Goal: Use online tool/utility: Utilize a website feature to perform a specific function

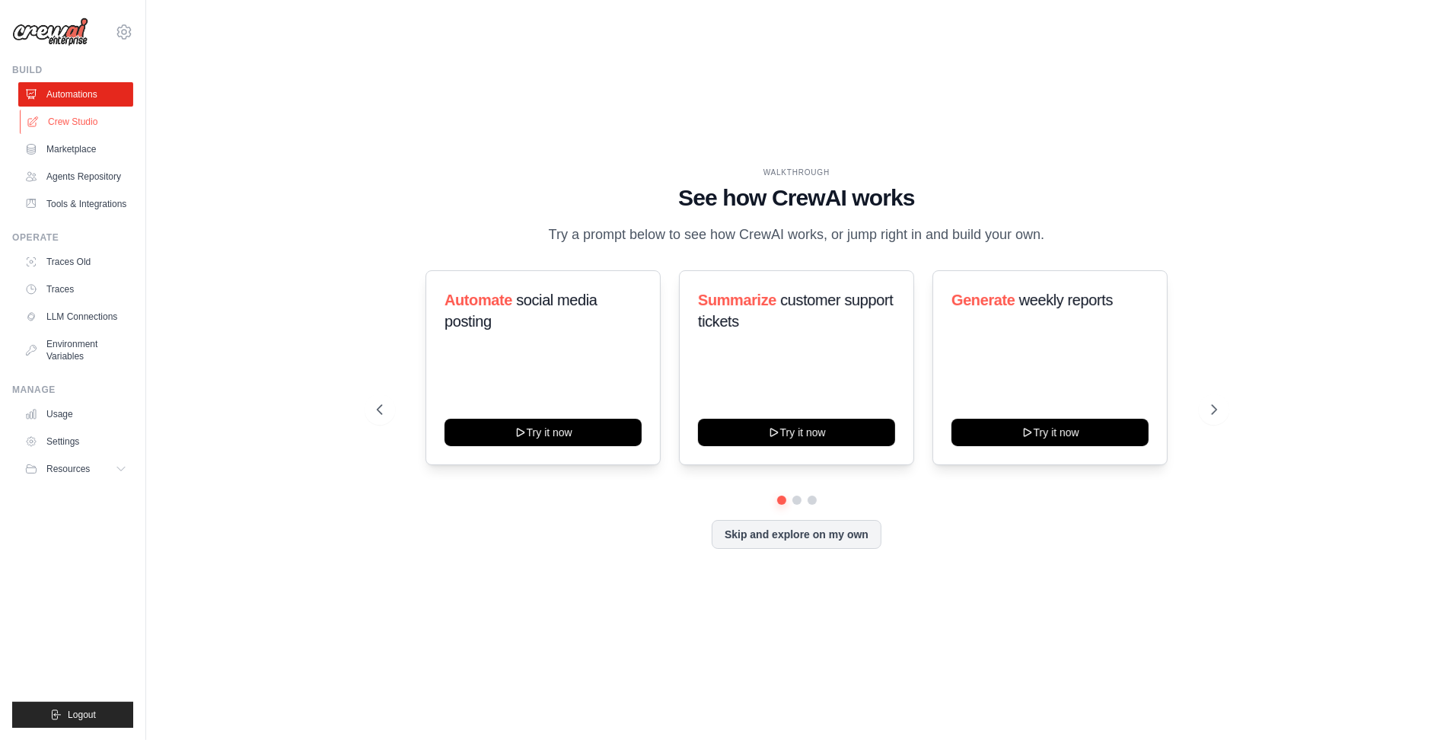
click at [80, 121] on link "Crew Studio" at bounding box center [77, 122] width 115 height 24
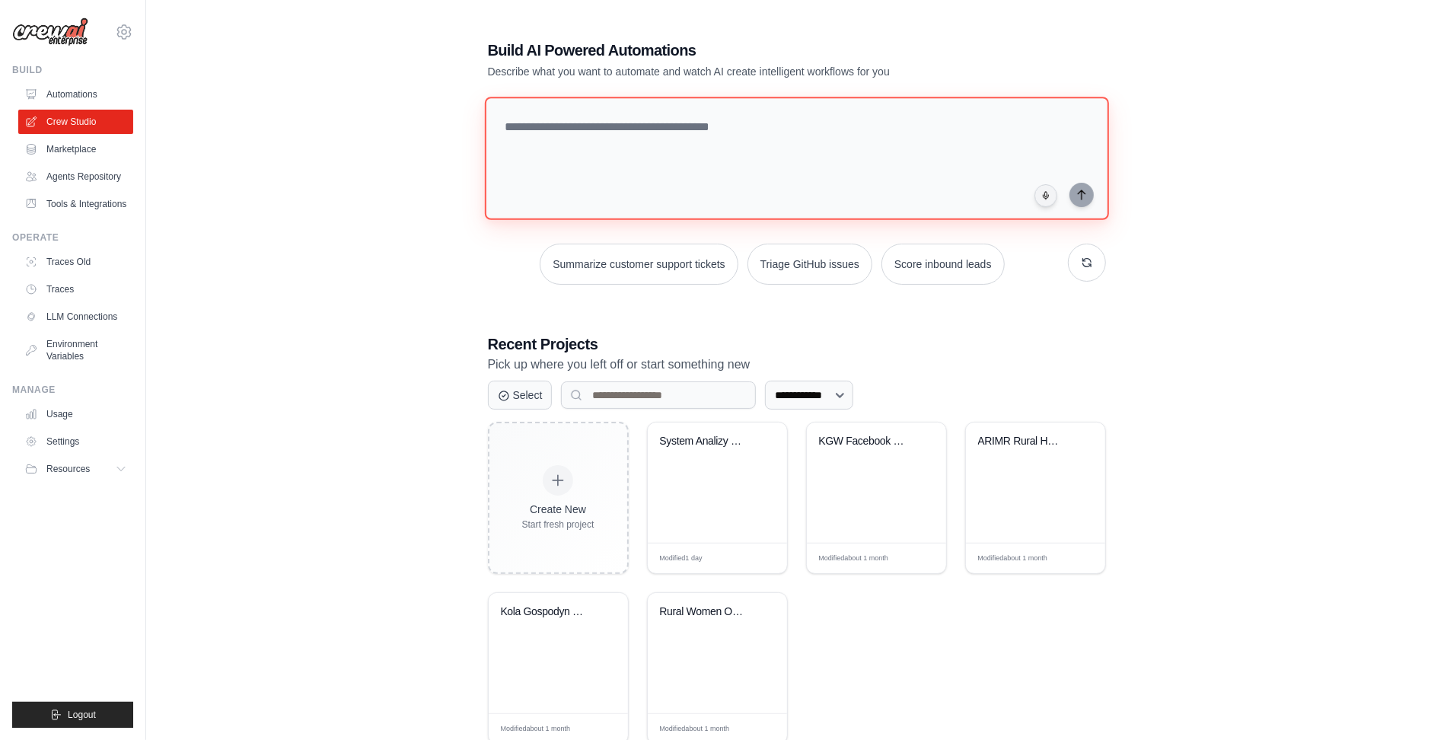
click at [573, 156] on textarea at bounding box center [796, 158] width 624 height 123
type textarea "**********"
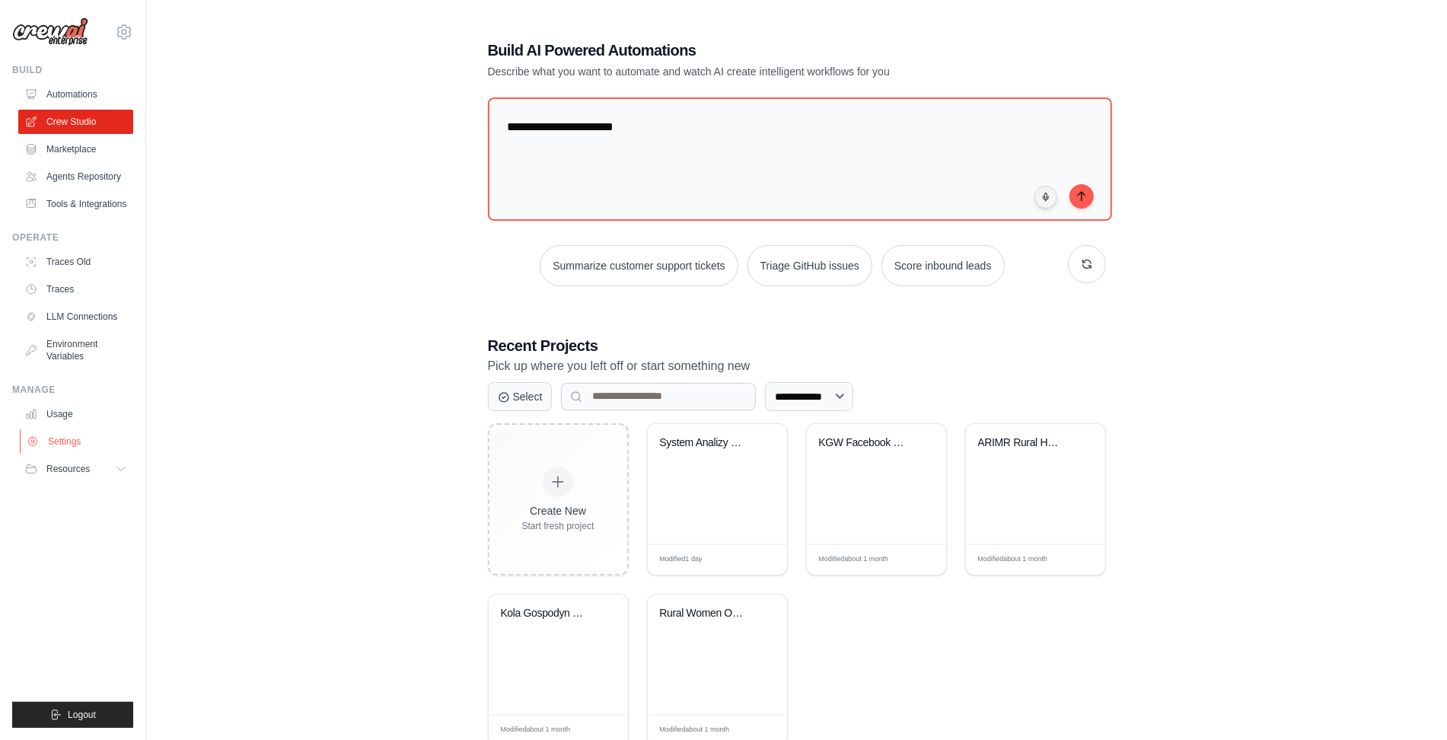
click at [69, 444] on link "Settings" at bounding box center [77, 441] width 115 height 24
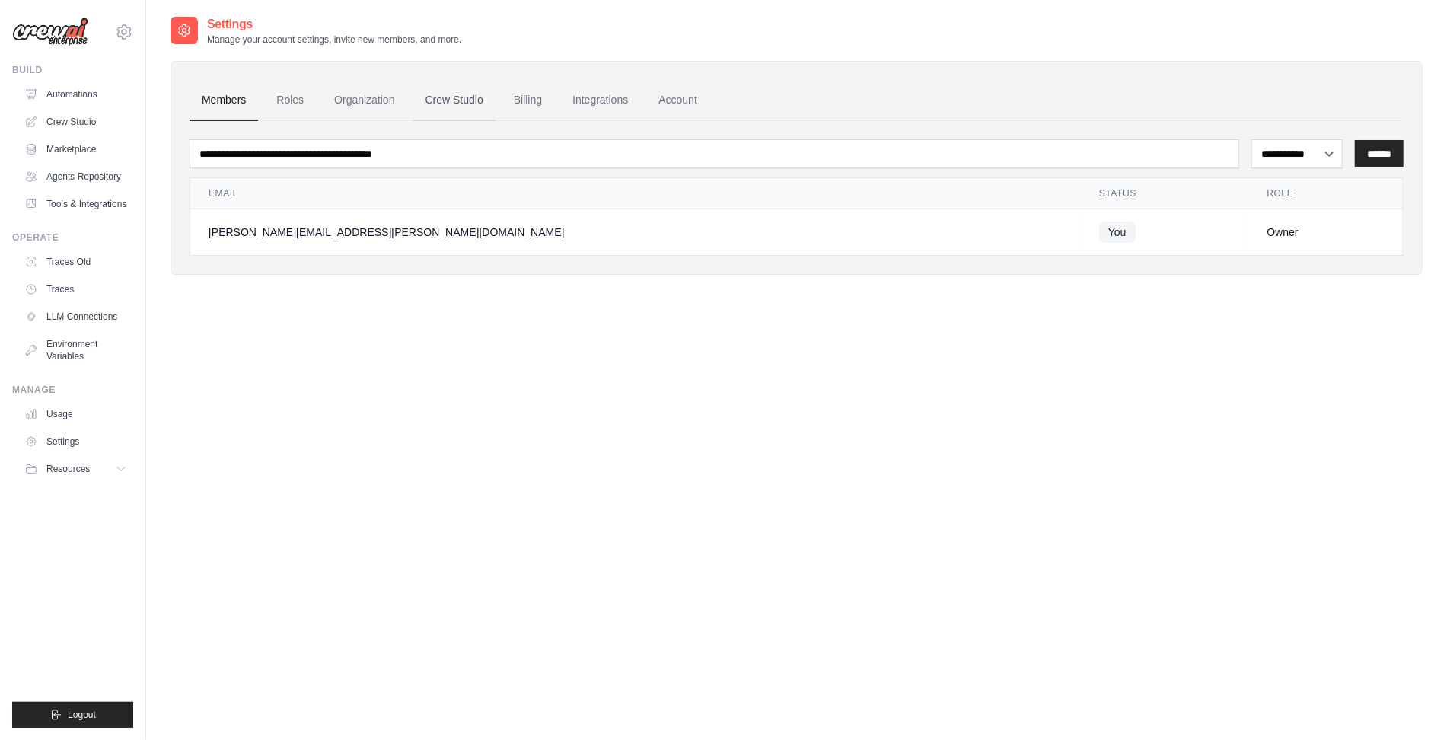
click at [461, 102] on link "Crew Studio" at bounding box center [454, 100] width 82 height 41
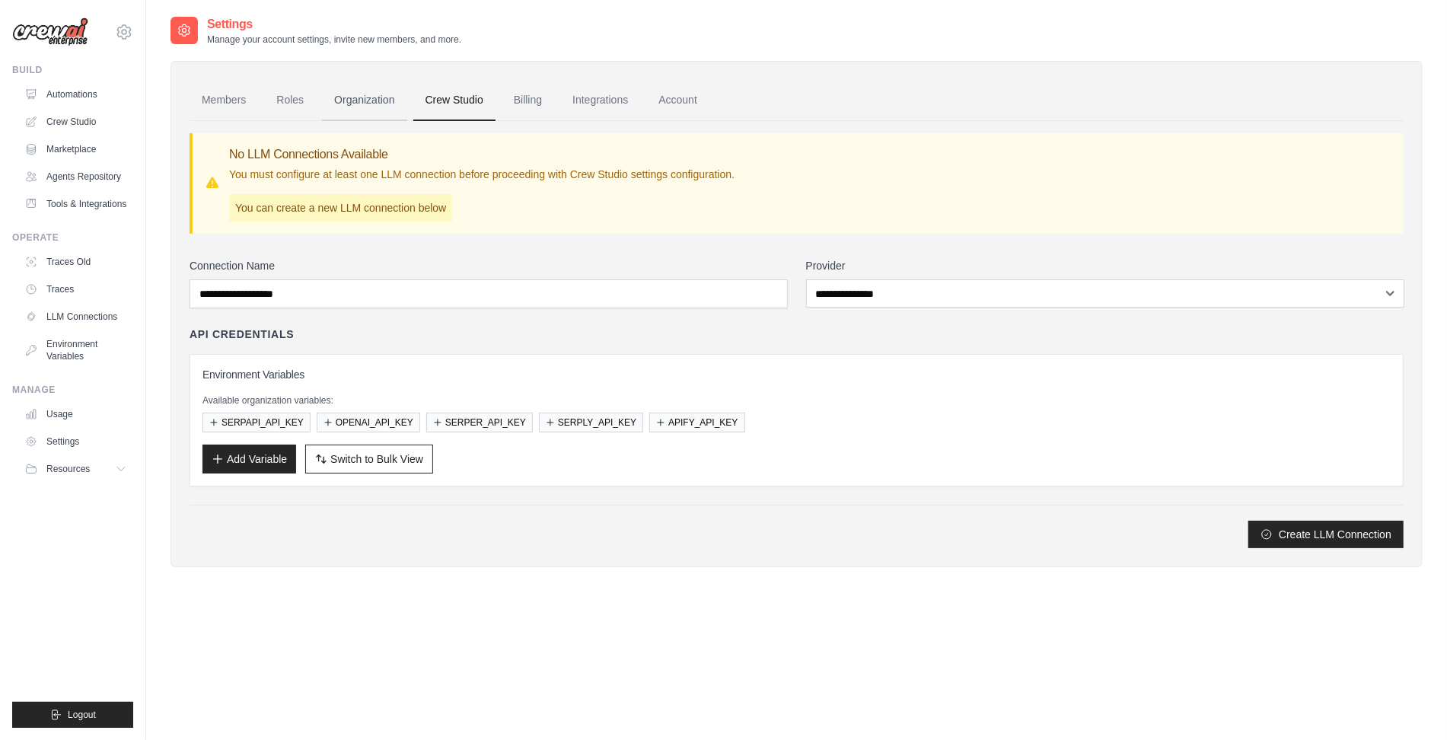
click at [374, 97] on link "Organization" at bounding box center [364, 100] width 84 height 41
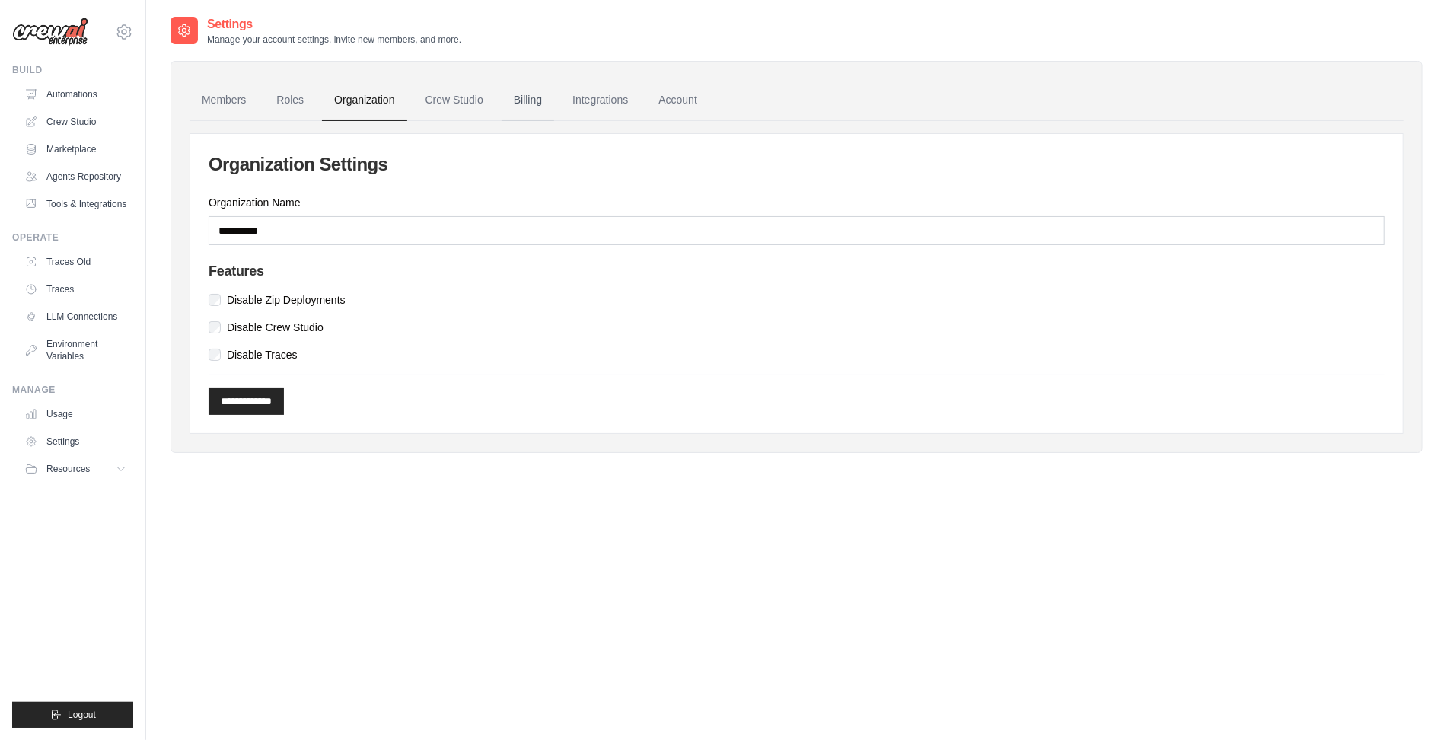
click at [521, 94] on link "Billing" at bounding box center [528, 100] width 53 height 41
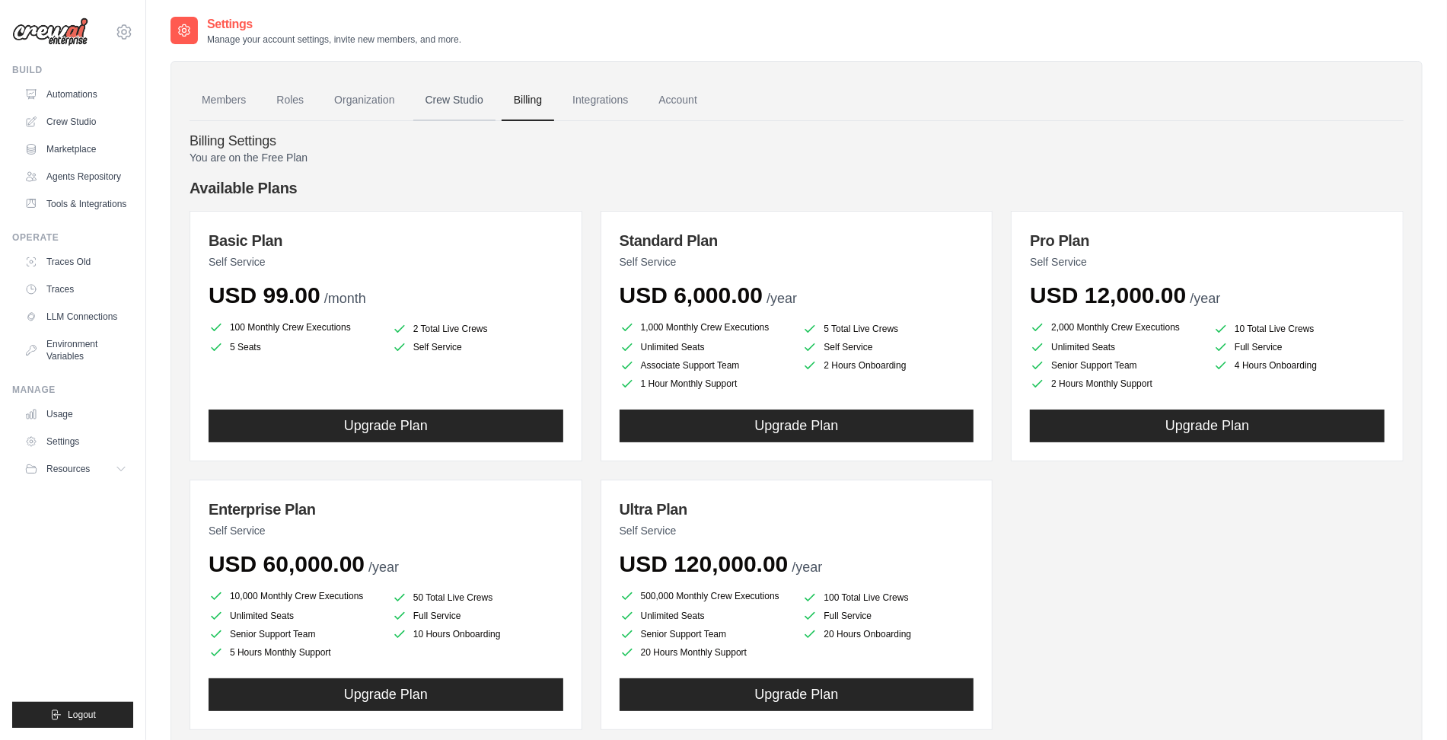
click at [465, 99] on link "Crew Studio" at bounding box center [454, 100] width 82 height 41
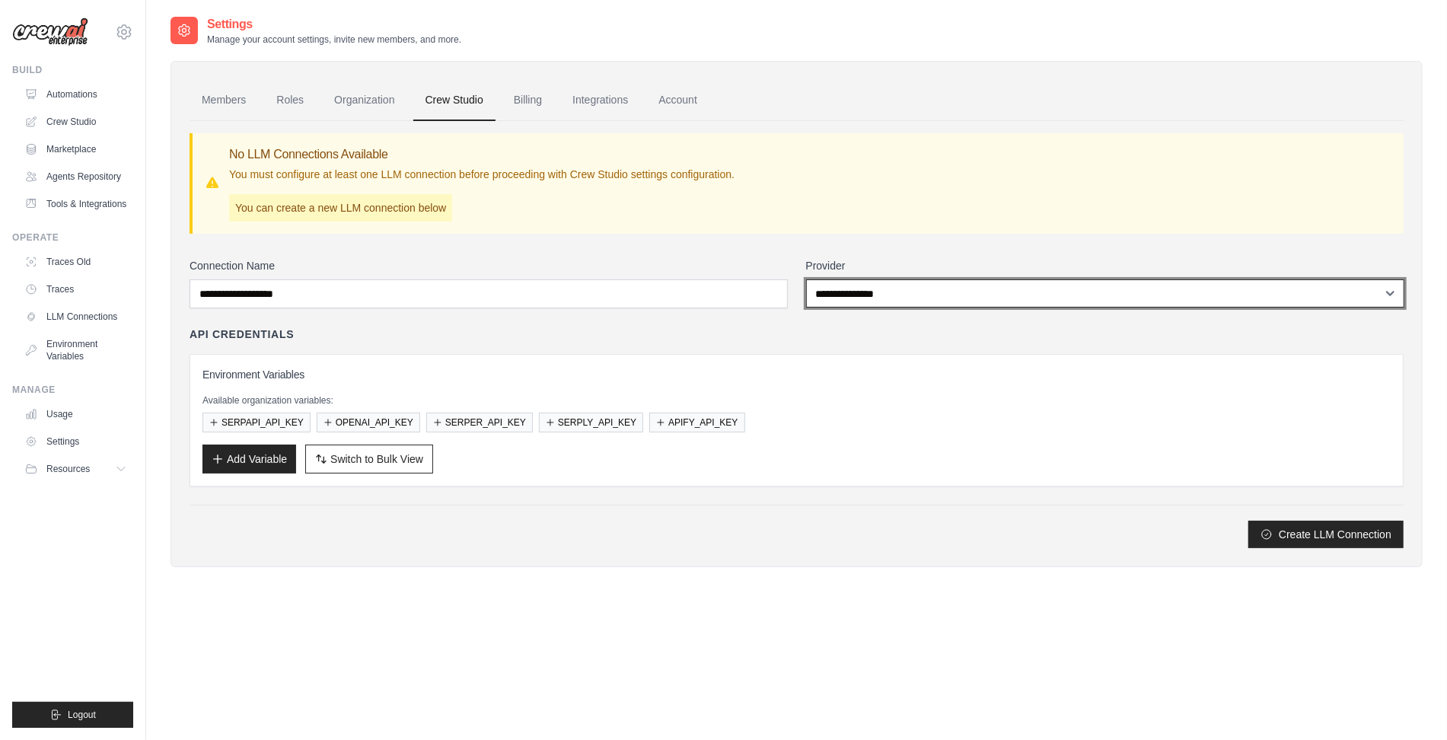
click at [898, 289] on select "**********" at bounding box center [1105, 293] width 598 height 28
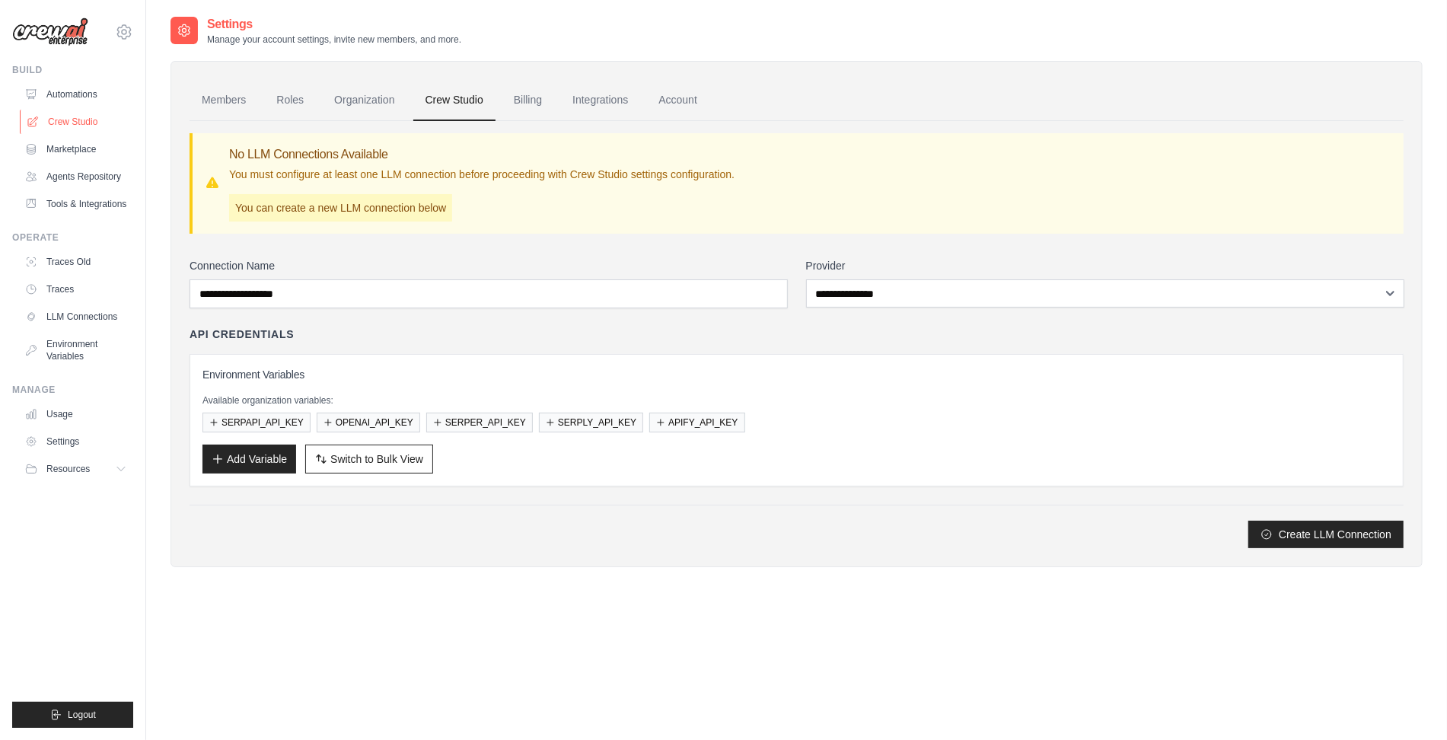
click at [72, 115] on link "Crew Studio" at bounding box center [77, 122] width 115 height 24
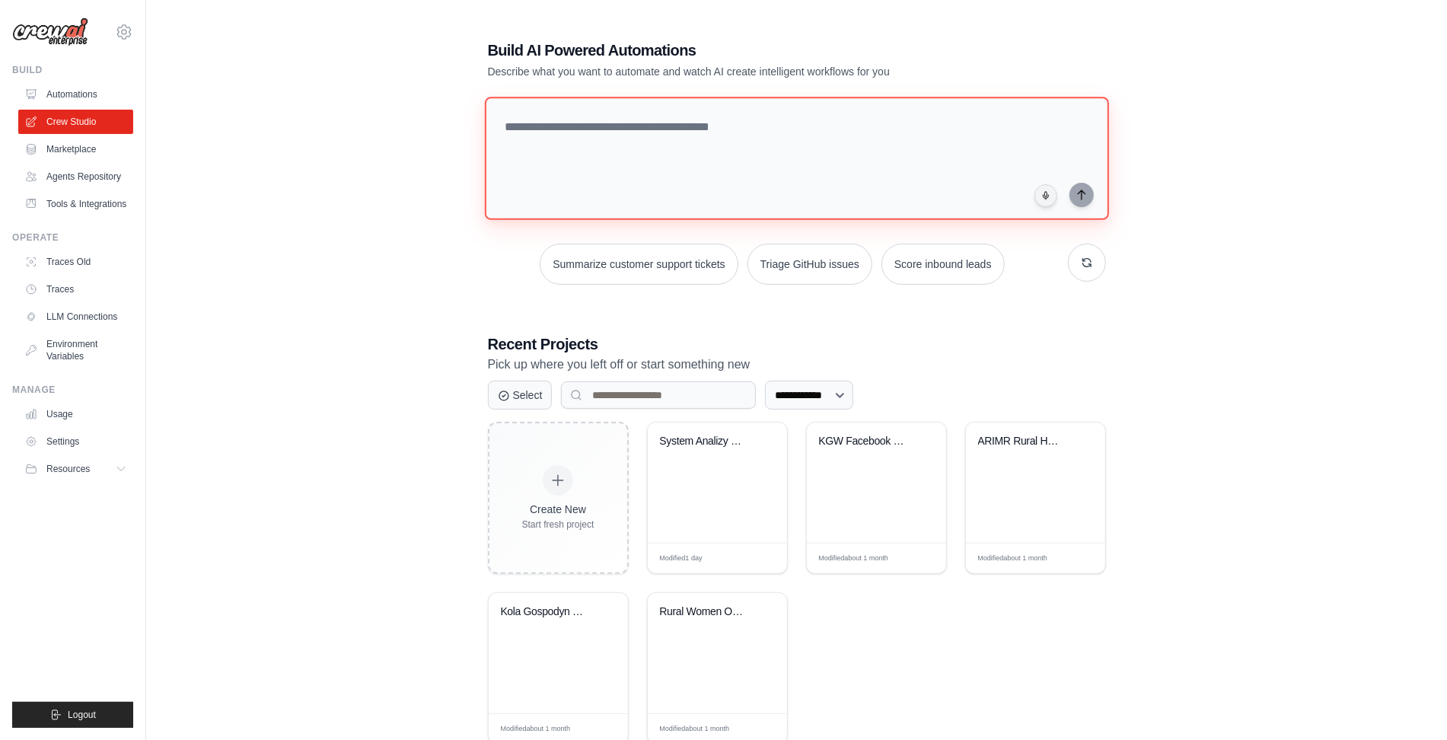
click at [679, 149] on textarea at bounding box center [796, 158] width 624 height 123
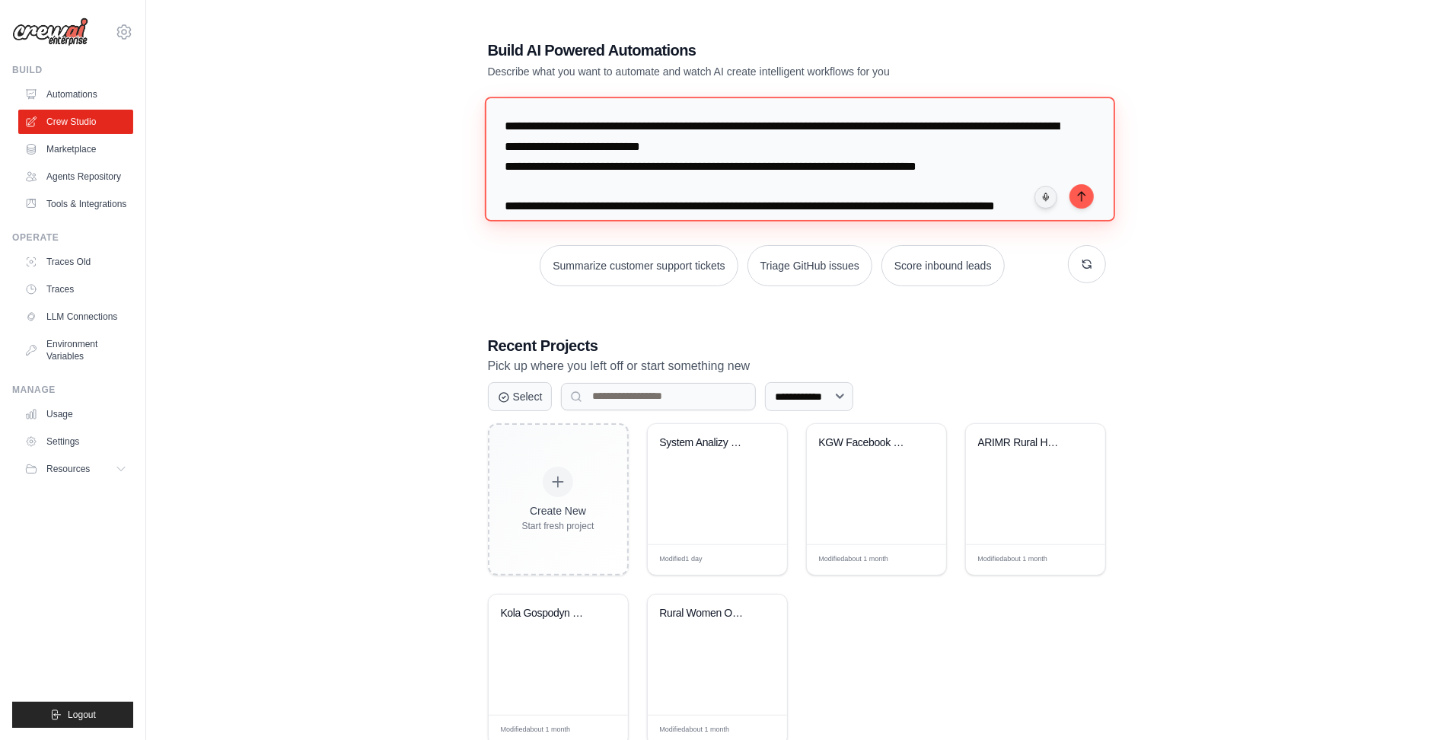
scroll to position [15, 0]
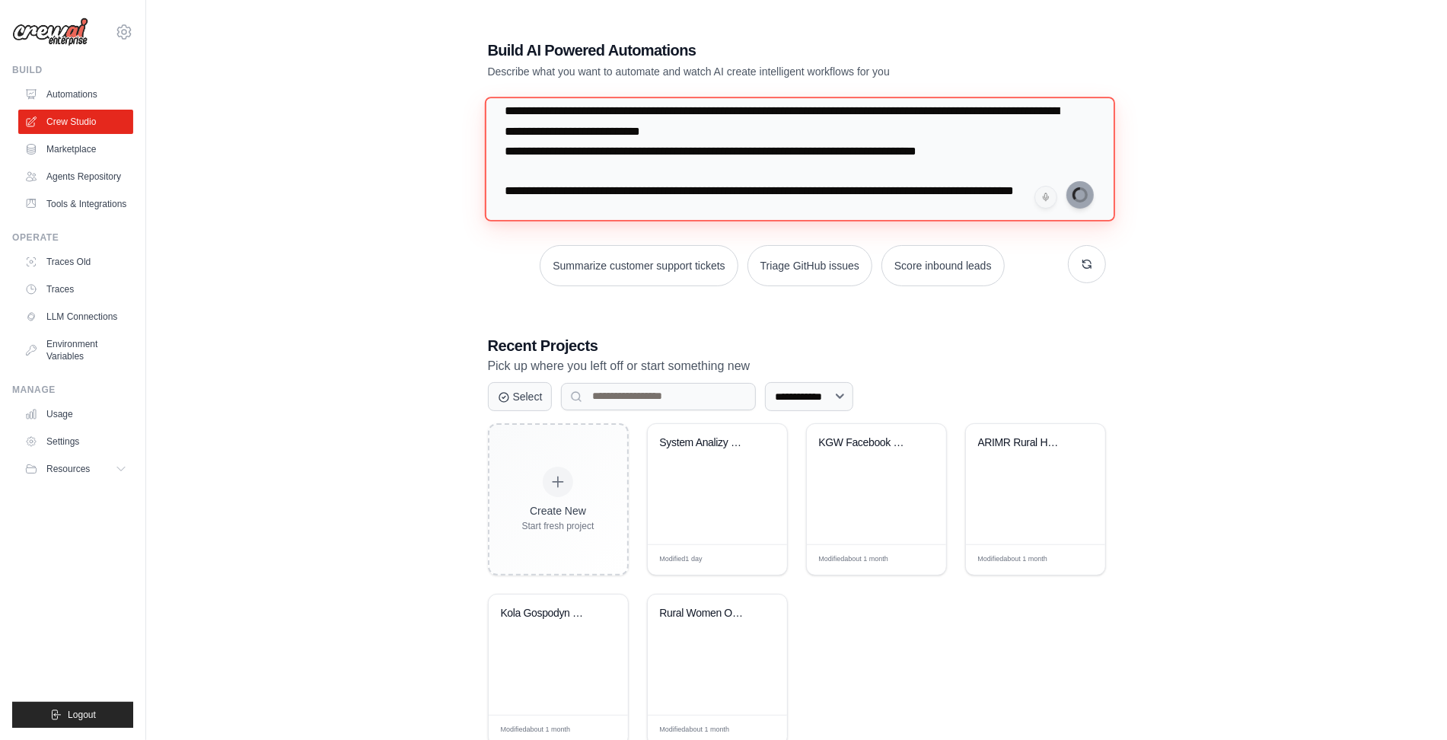
type textarea "**********"
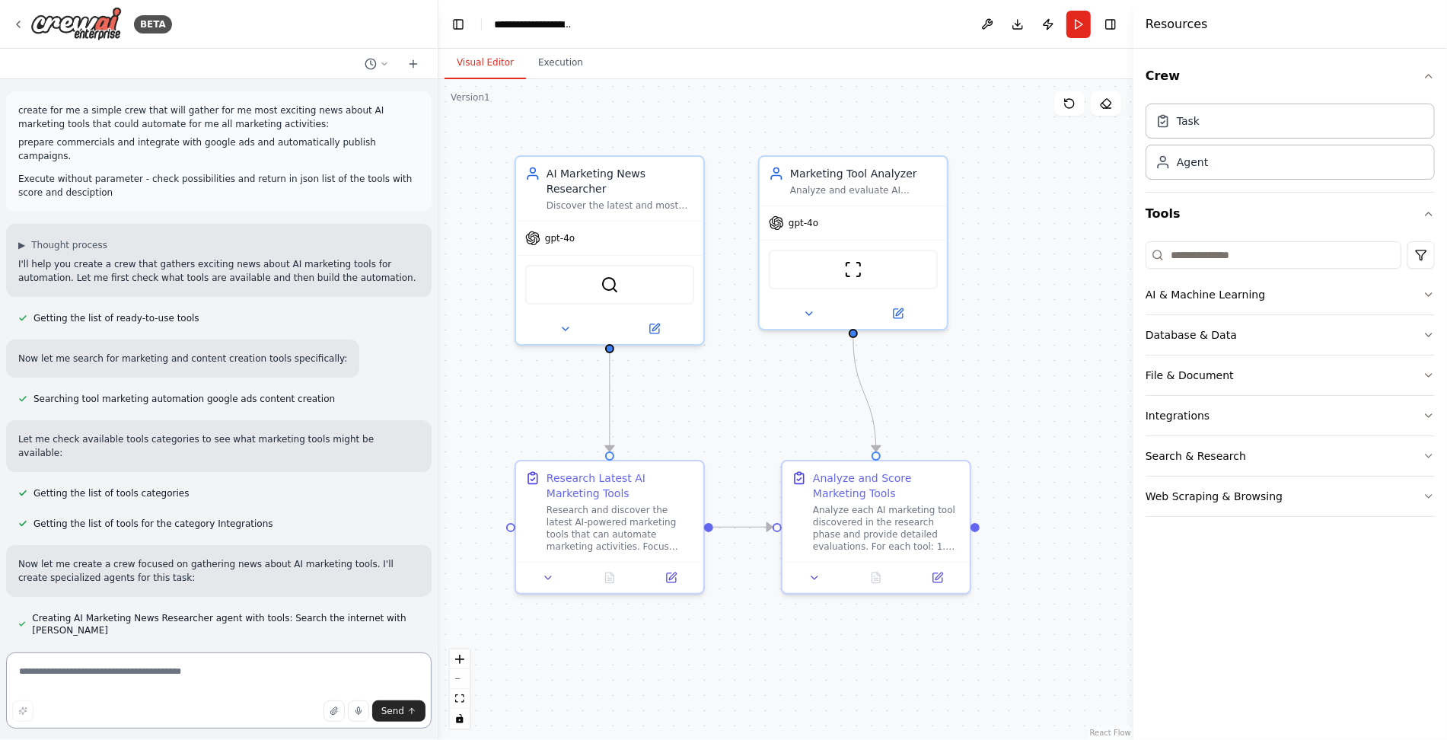
scroll to position [908, 0]
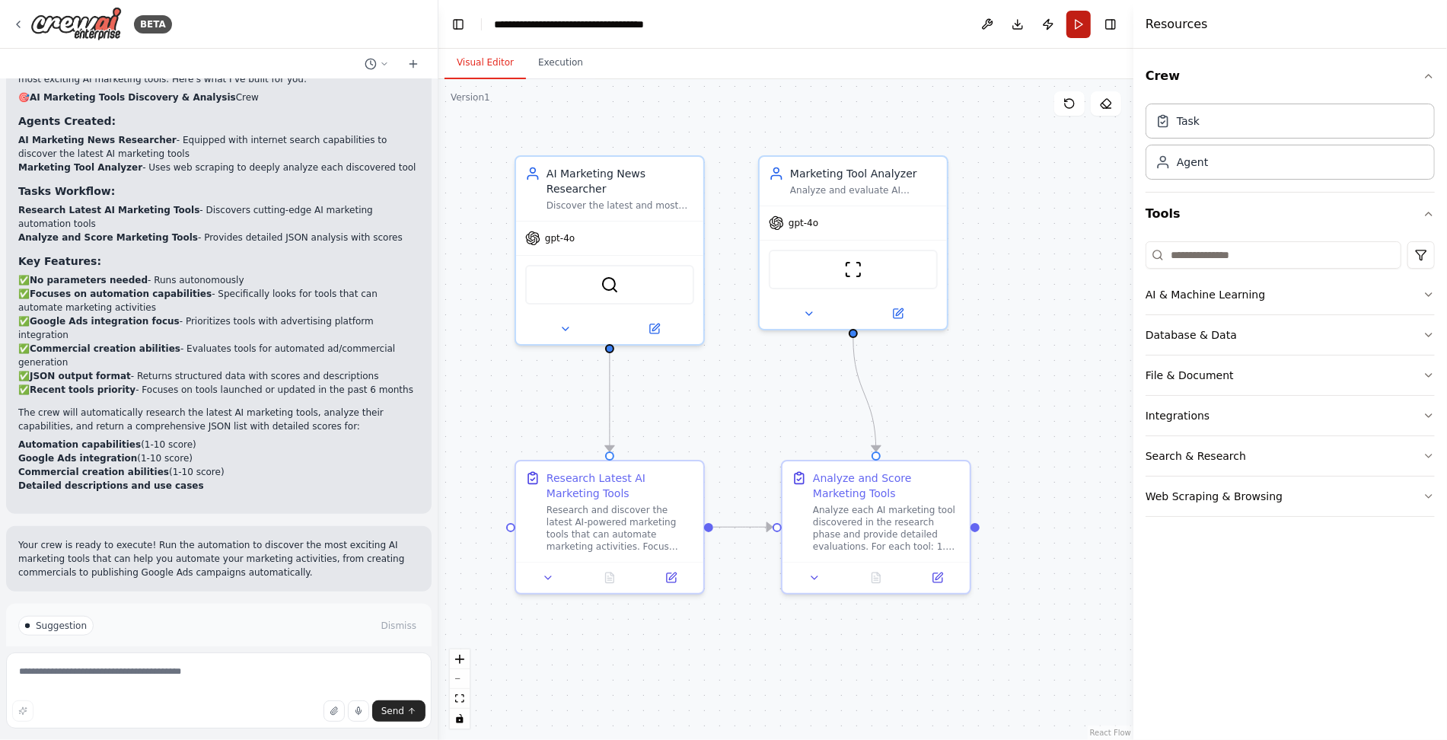
click at [1079, 29] on button "Run" at bounding box center [1078, 24] width 24 height 27
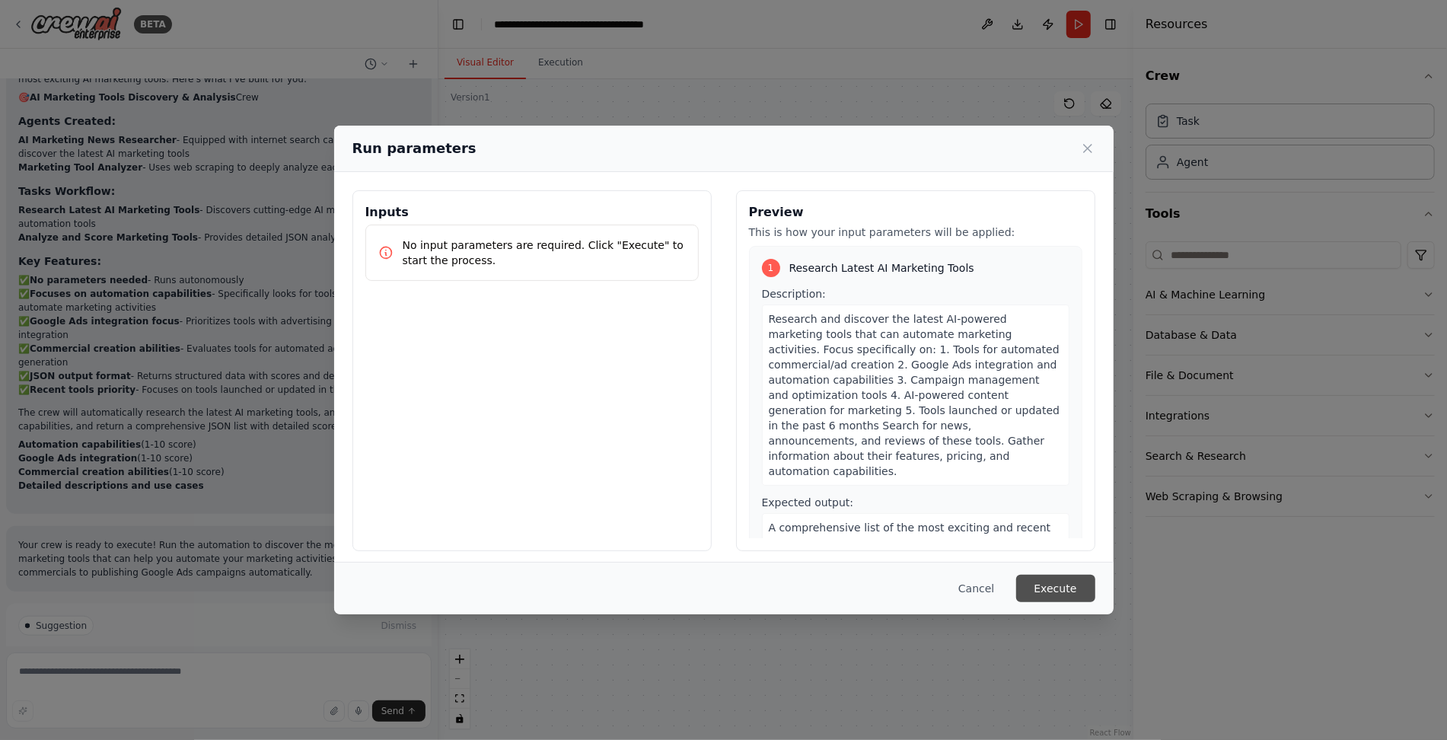
click at [1066, 584] on button "Execute" at bounding box center [1055, 588] width 79 height 27
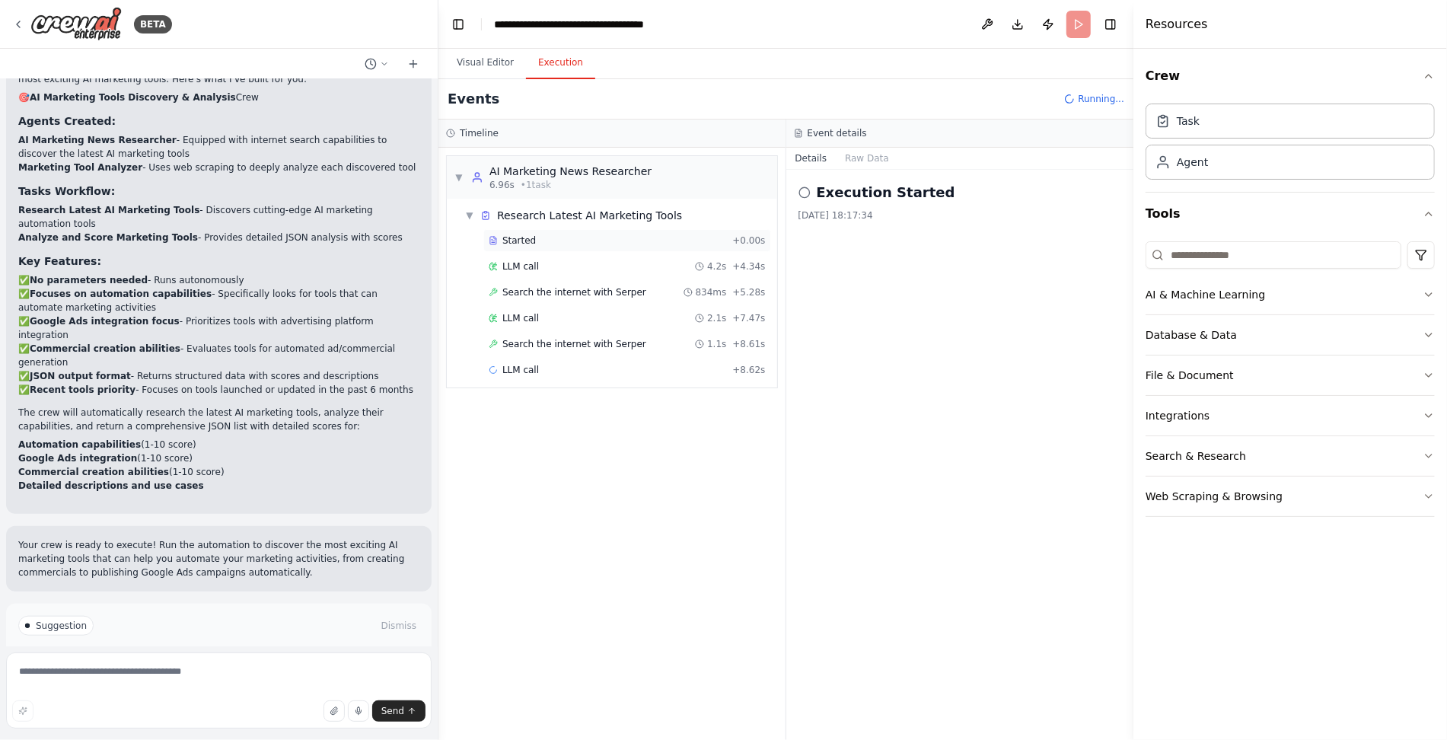
click at [579, 247] on div "Started + 0.00s" at bounding box center [627, 240] width 288 height 23
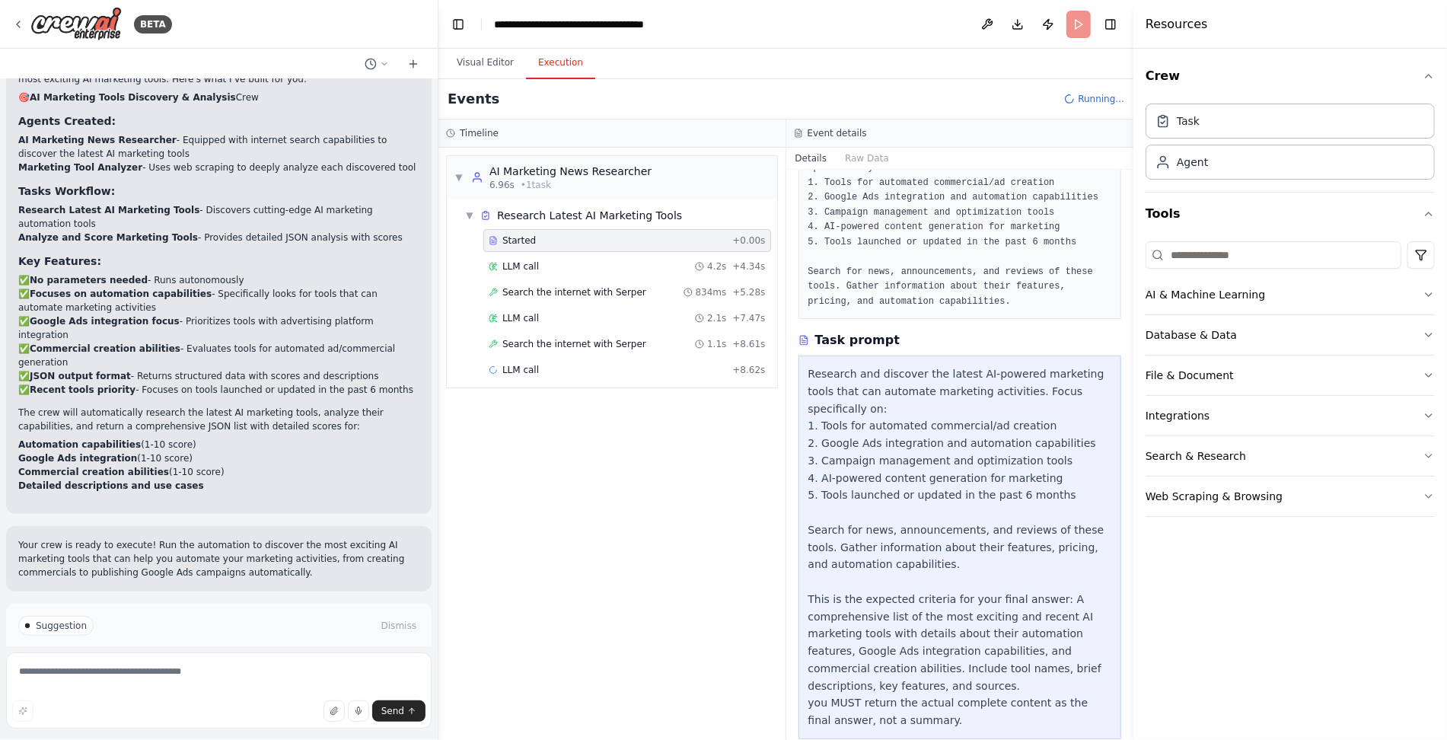
scroll to position [139, 0]
click at [544, 269] on div "LLM call 4.2s + 4.34s" at bounding box center [627, 266] width 277 height 12
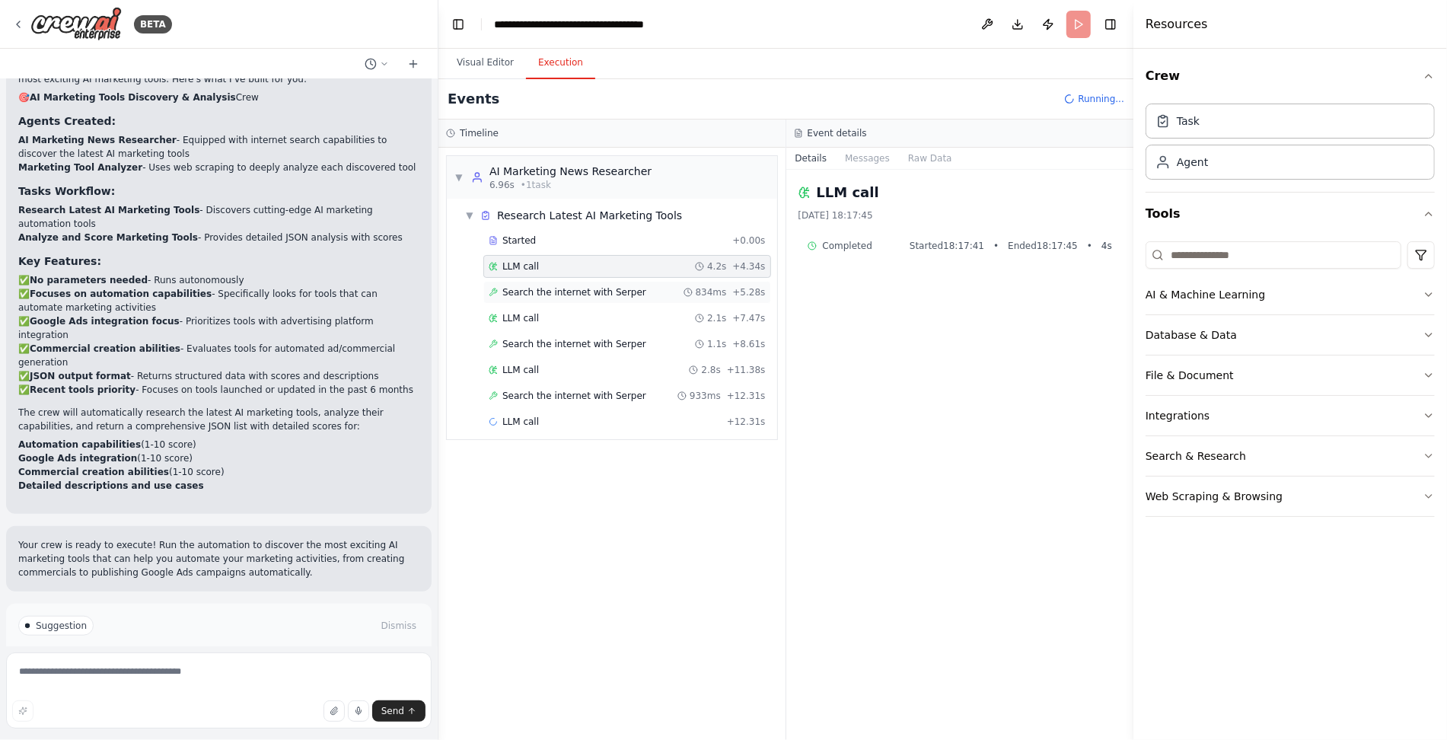
click at [553, 291] on span "Search the internet with Serper" at bounding box center [574, 292] width 144 height 12
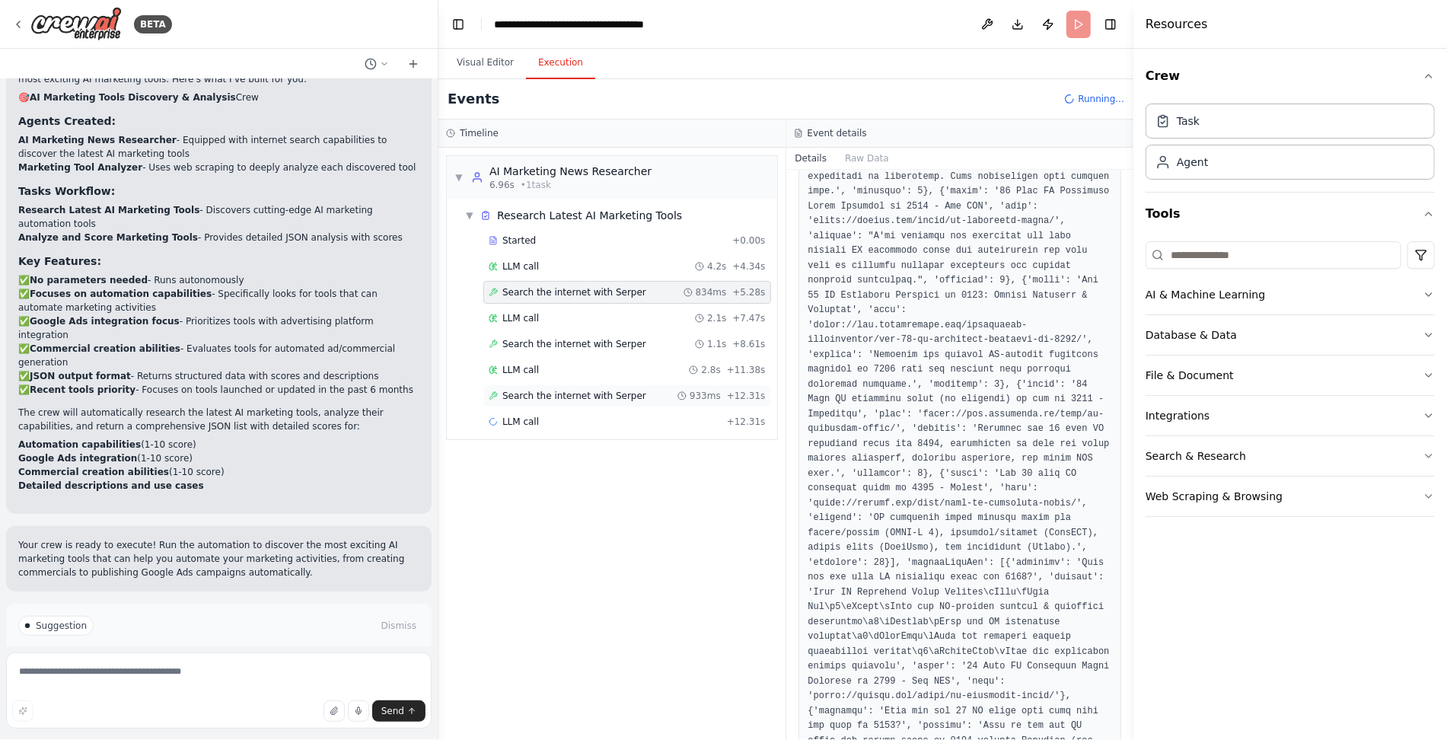
scroll to position [807, 0]
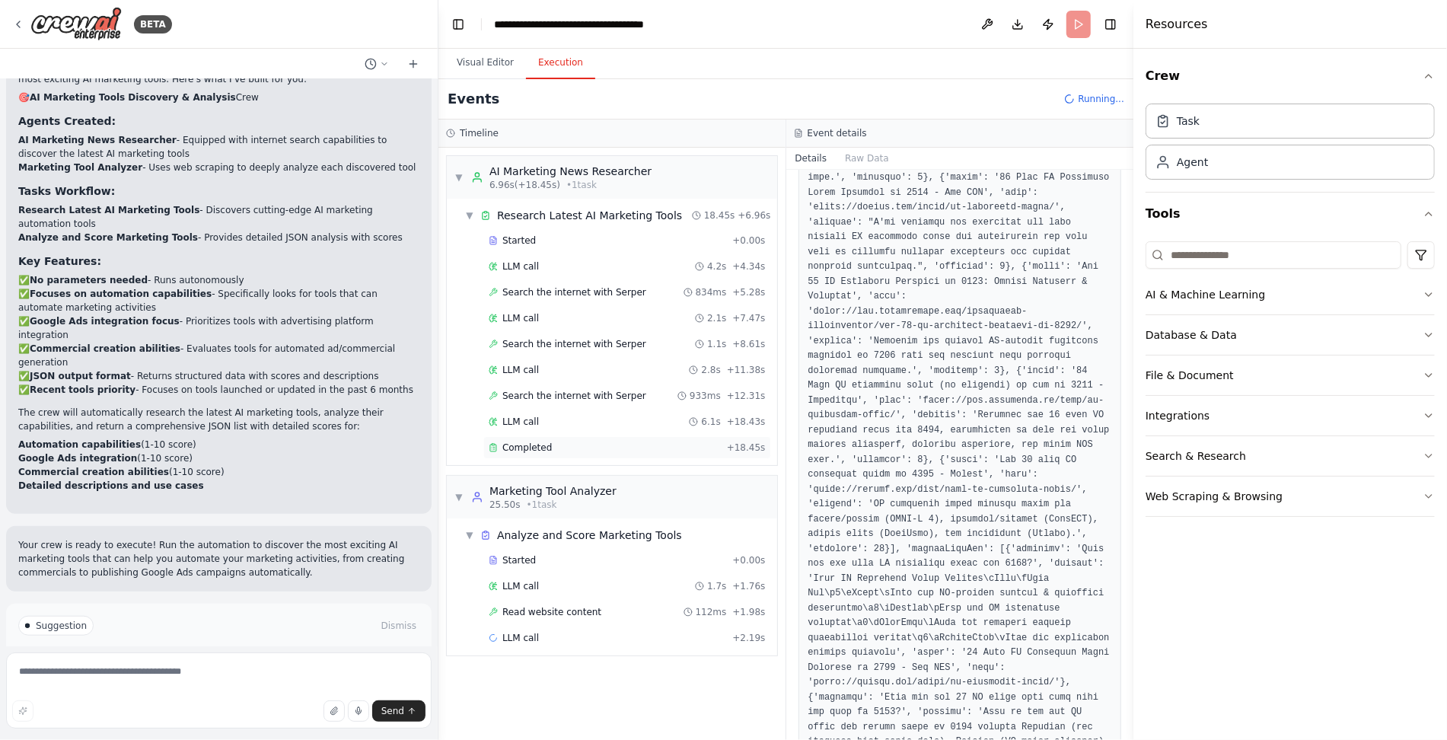
click at [535, 442] on span "Completed" at bounding box center [526, 447] width 49 height 12
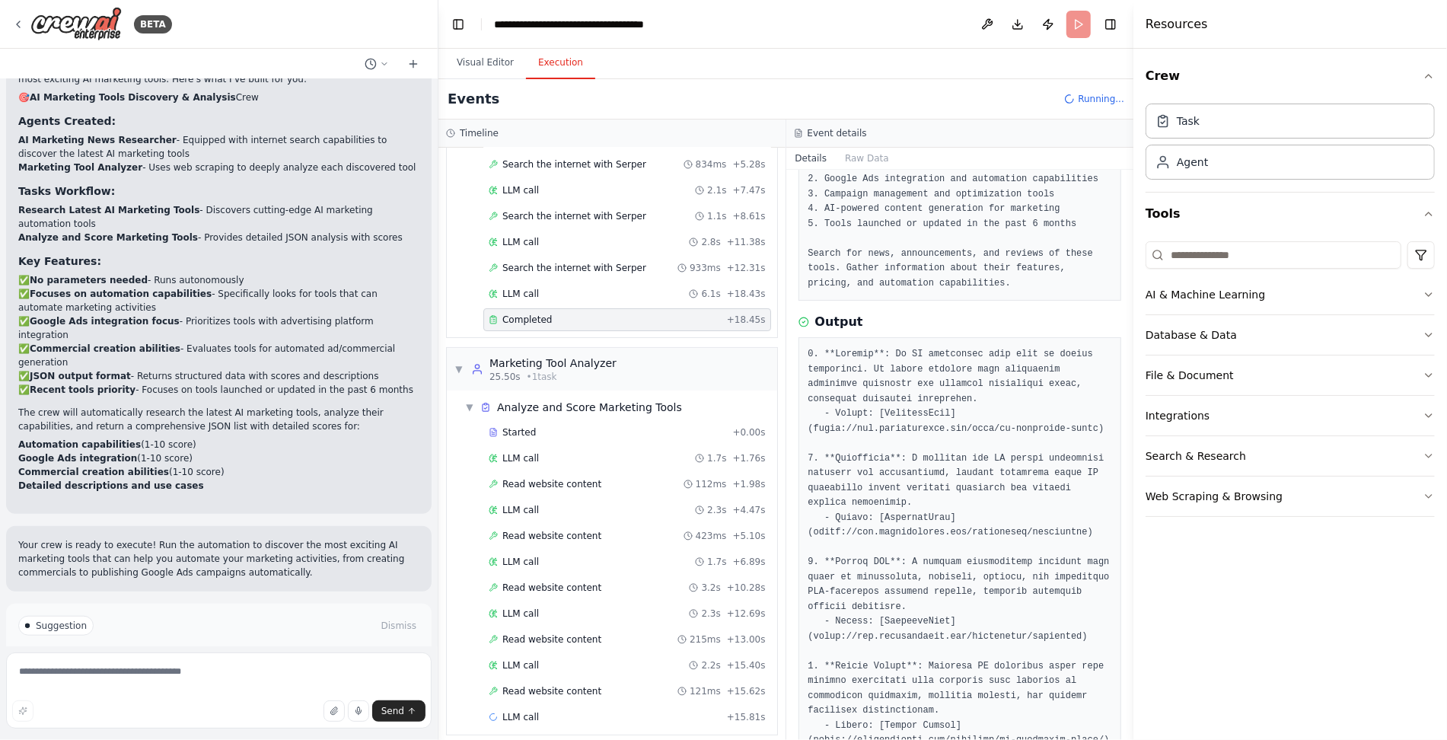
scroll to position [416, 0]
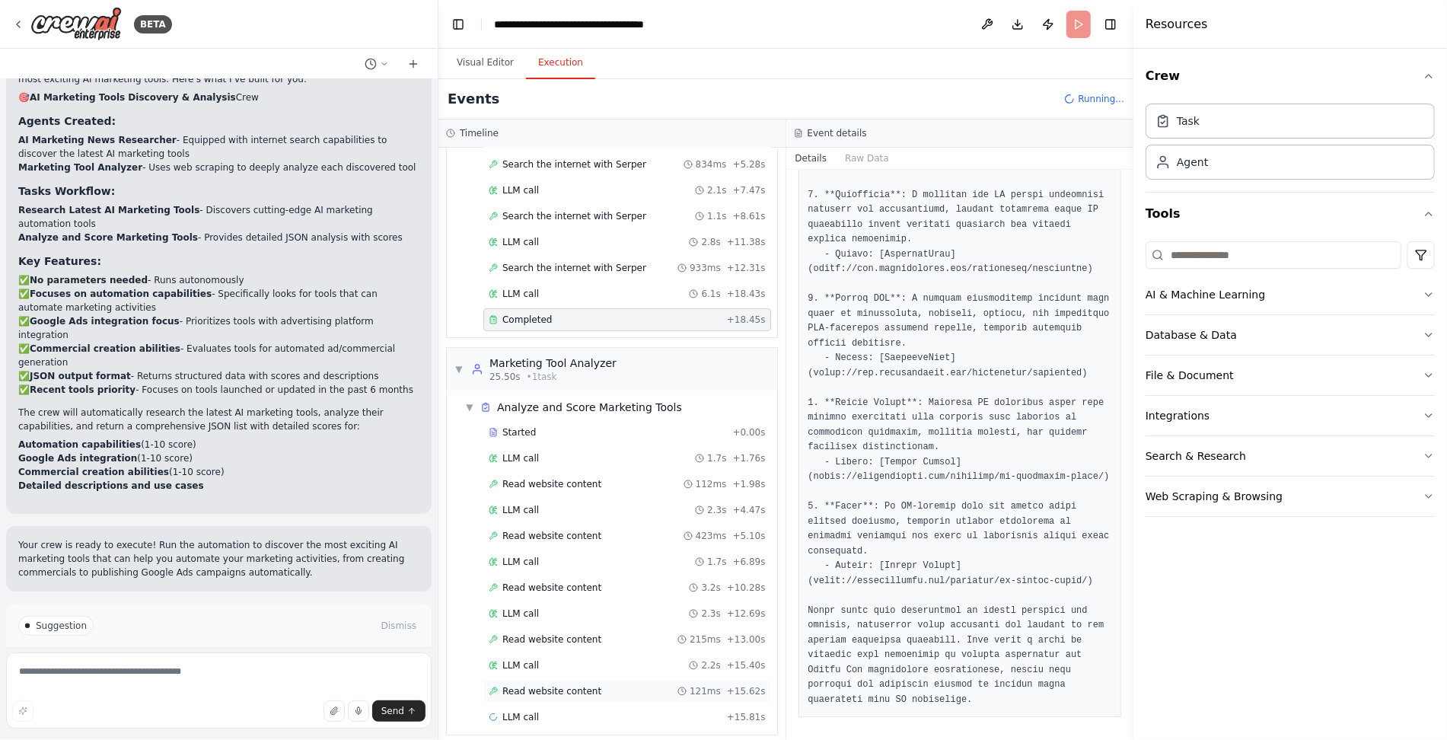
click at [598, 685] on div "Read website content 121ms + 15.62s" at bounding box center [627, 691] width 277 height 12
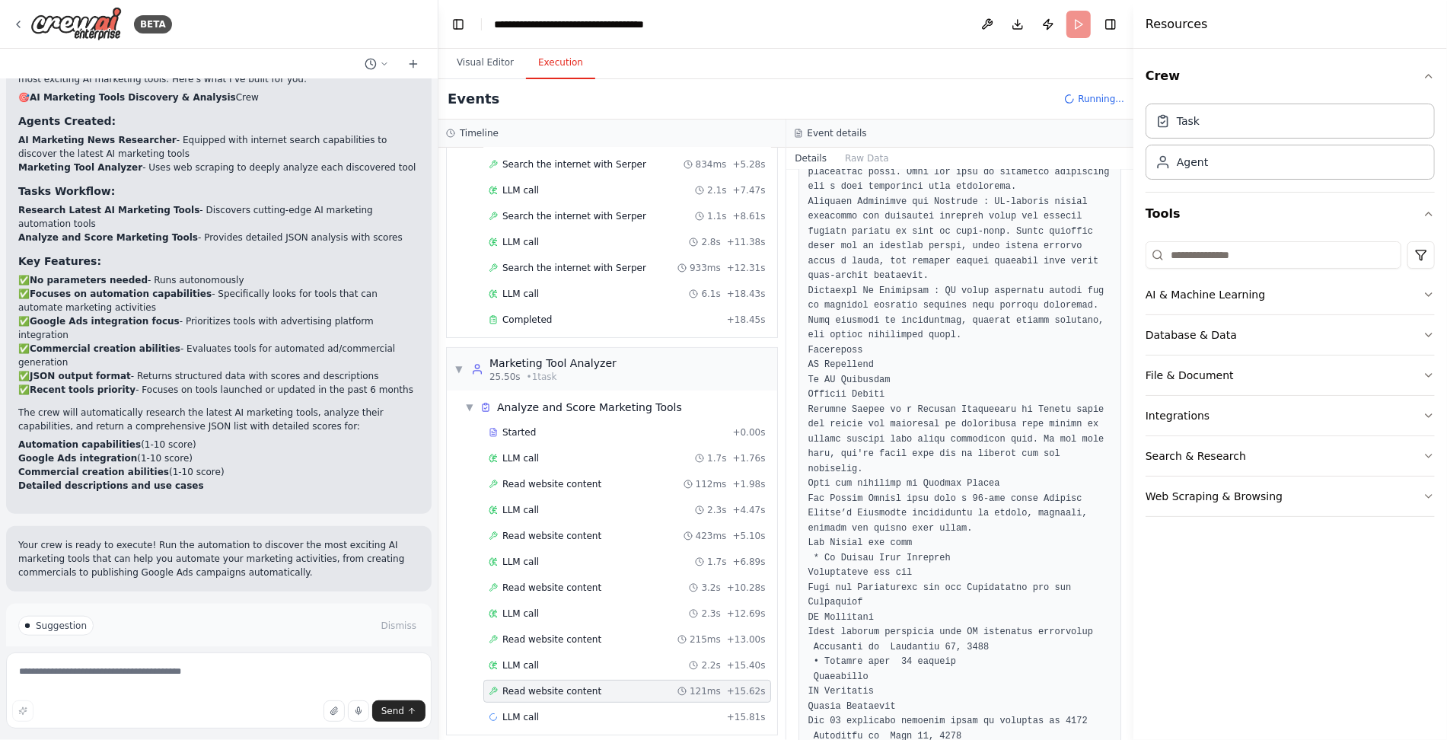
scroll to position [9684, 0]
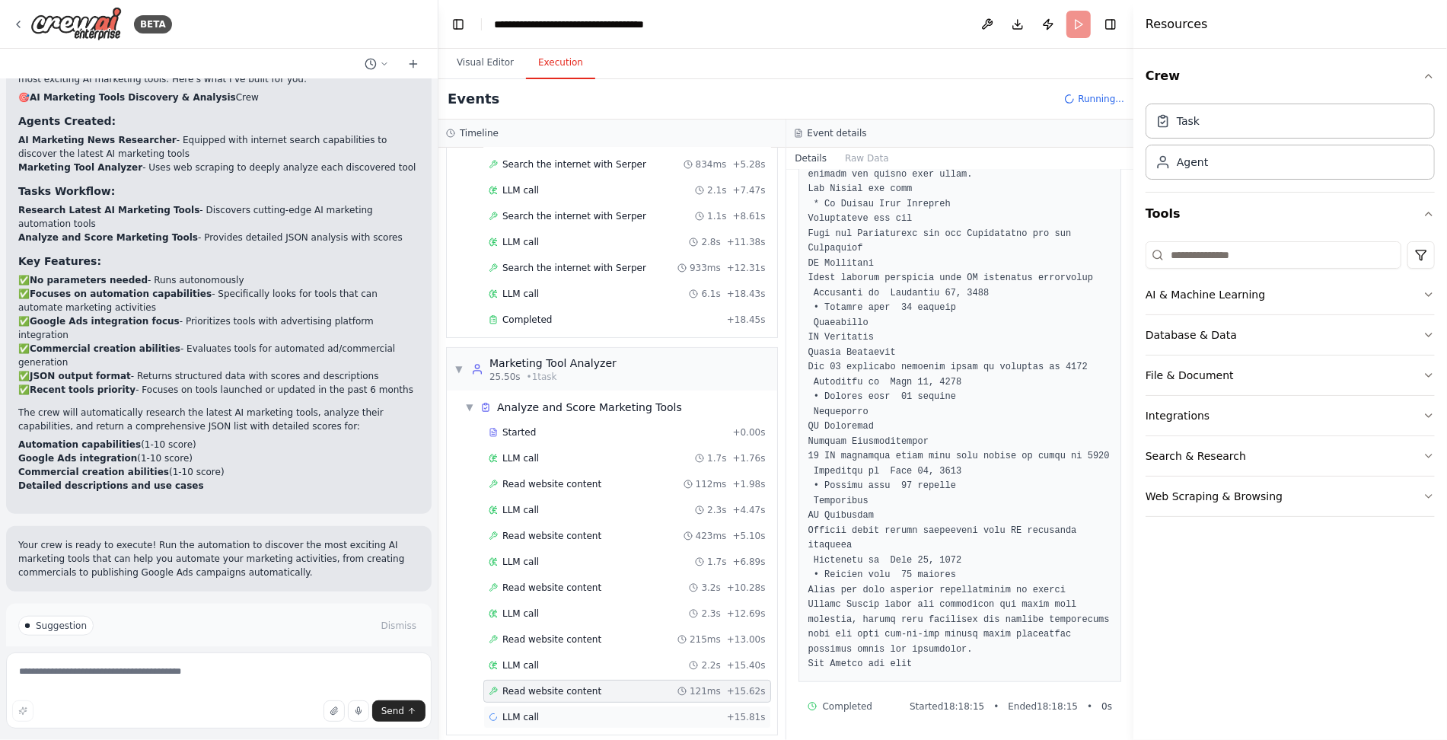
click at [543, 711] on div "LLM call + 15.81s" at bounding box center [627, 717] width 277 height 12
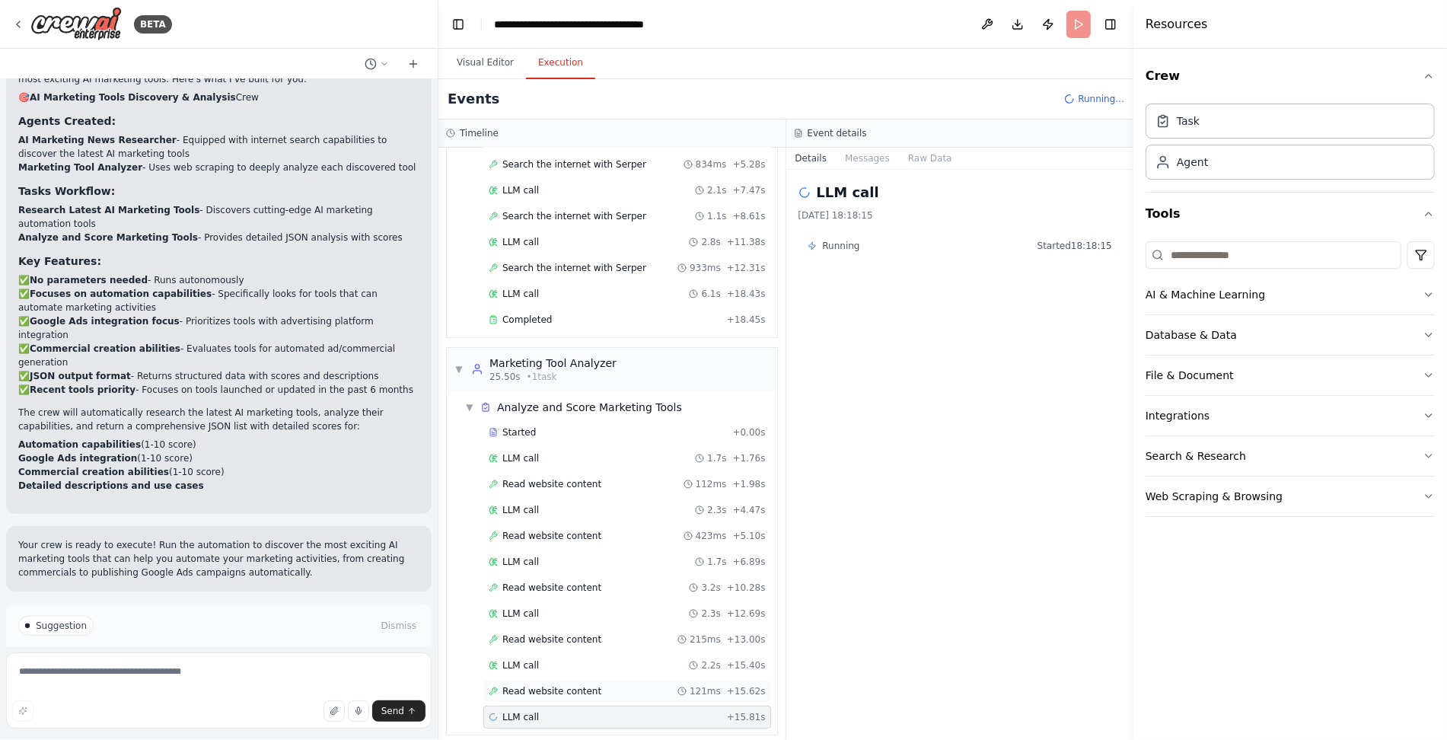
click at [549, 685] on span "Read website content" at bounding box center [551, 691] width 99 height 12
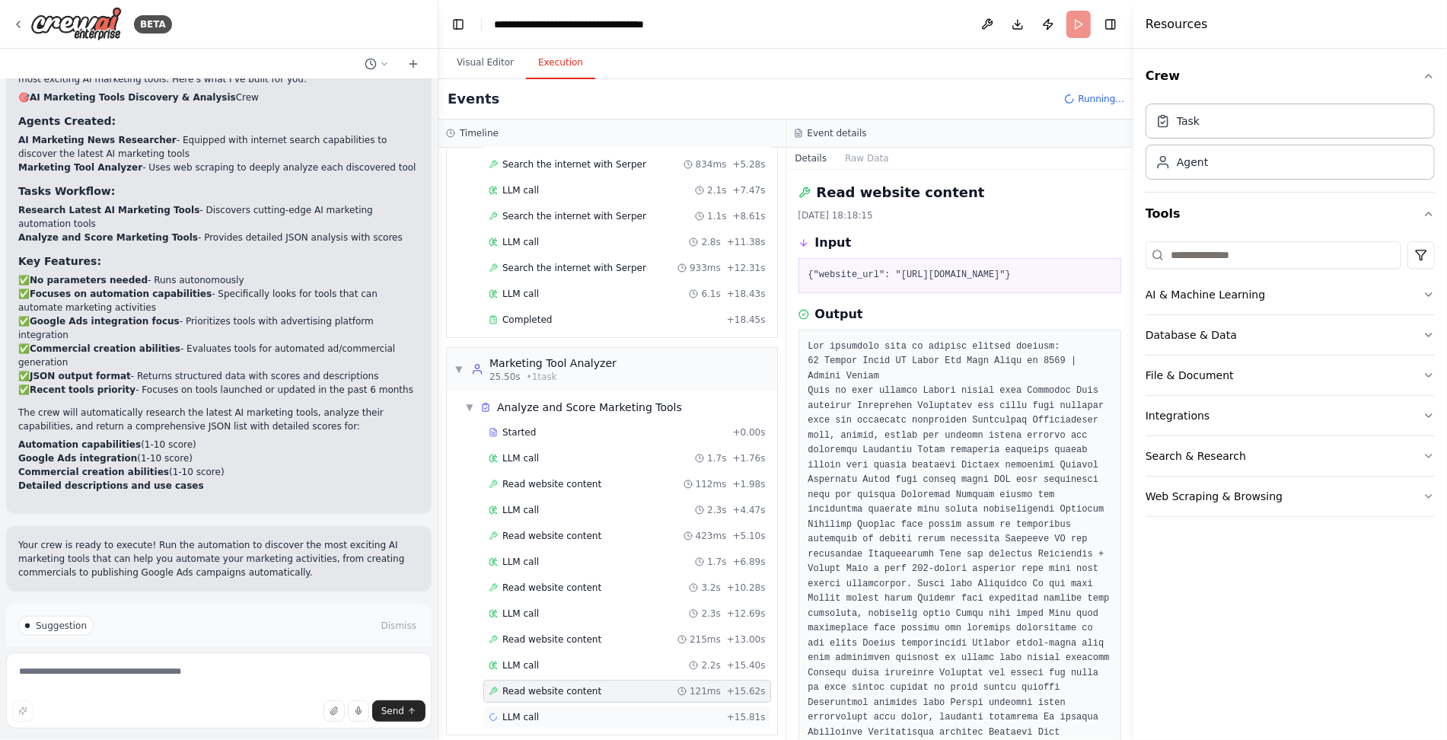
click at [550, 711] on div "LLM call + 15.81s" at bounding box center [627, 717] width 277 height 12
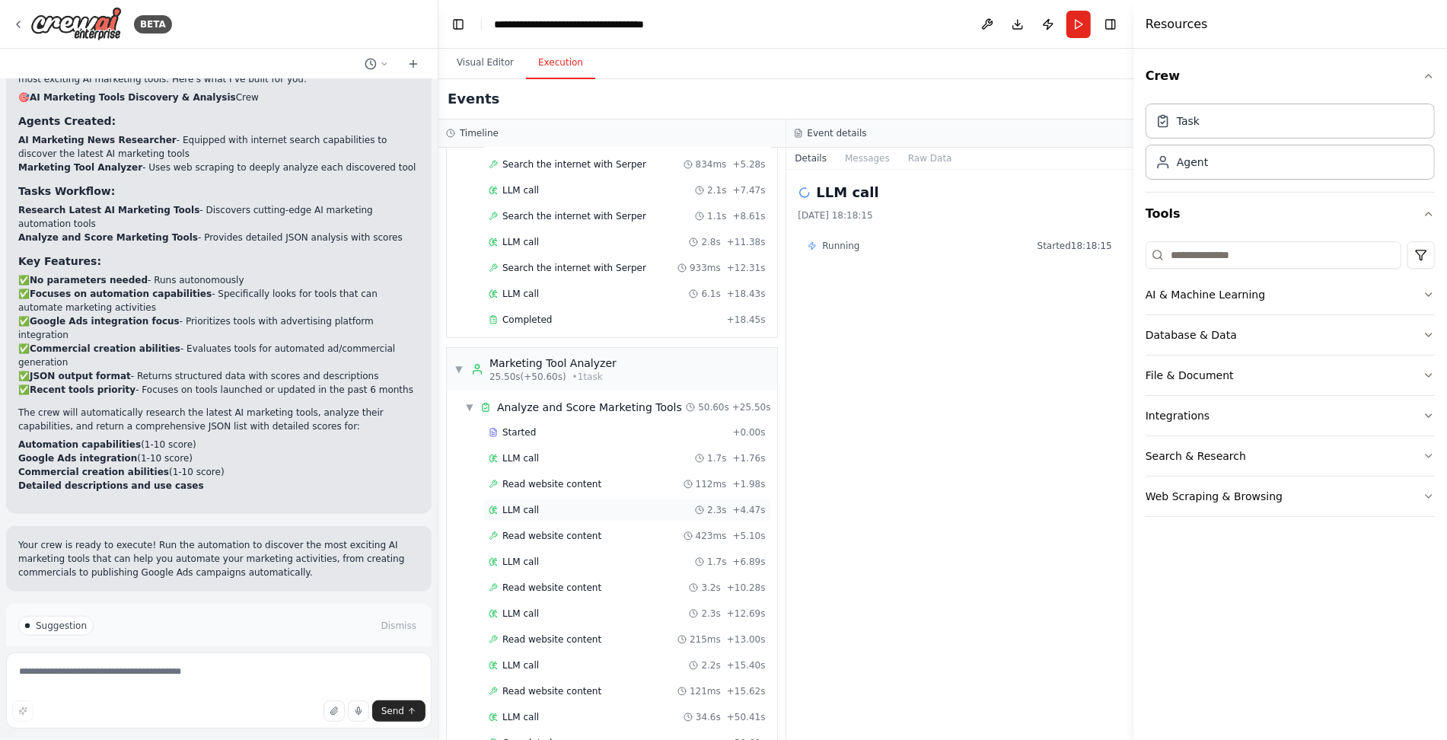
scroll to position [153, 0]
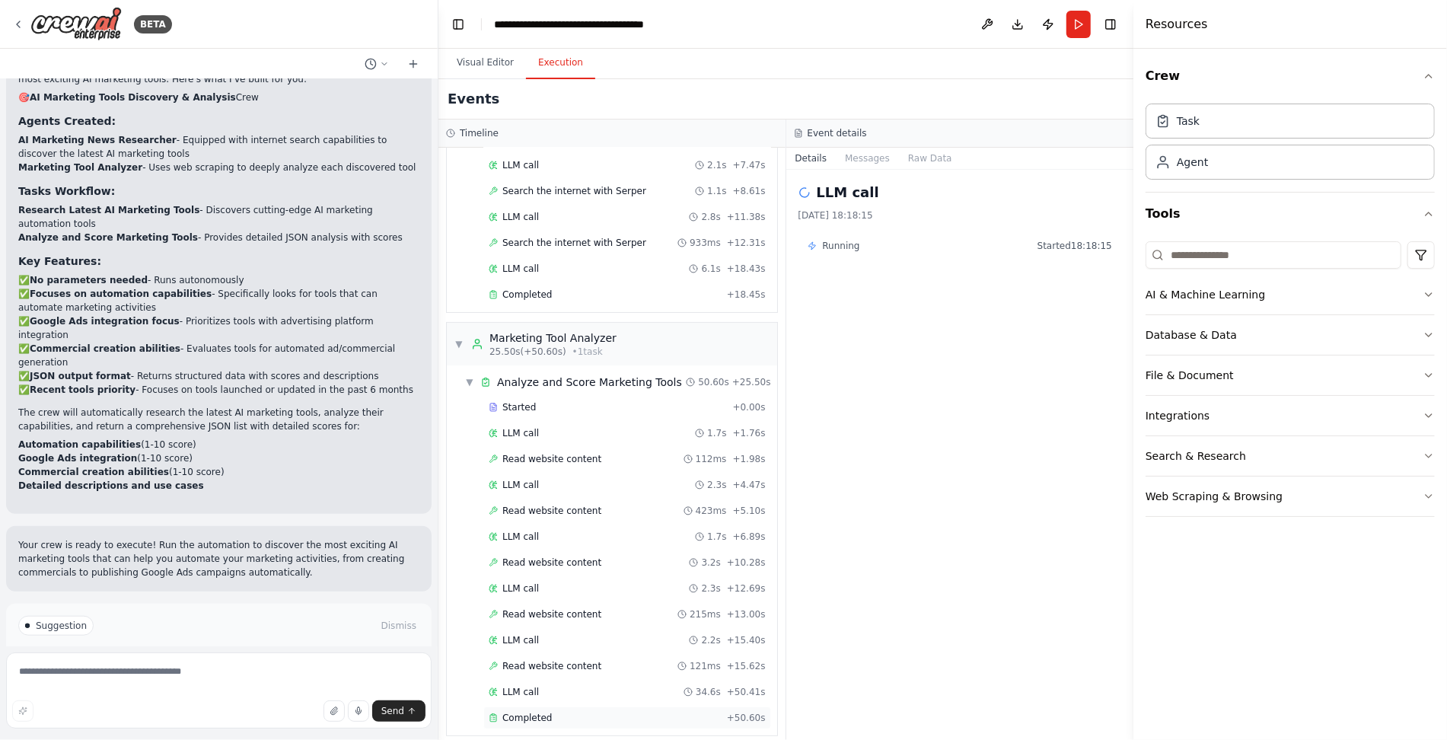
click at [541, 712] on span "Completed" at bounding box center [526, 718] width 49 height 12
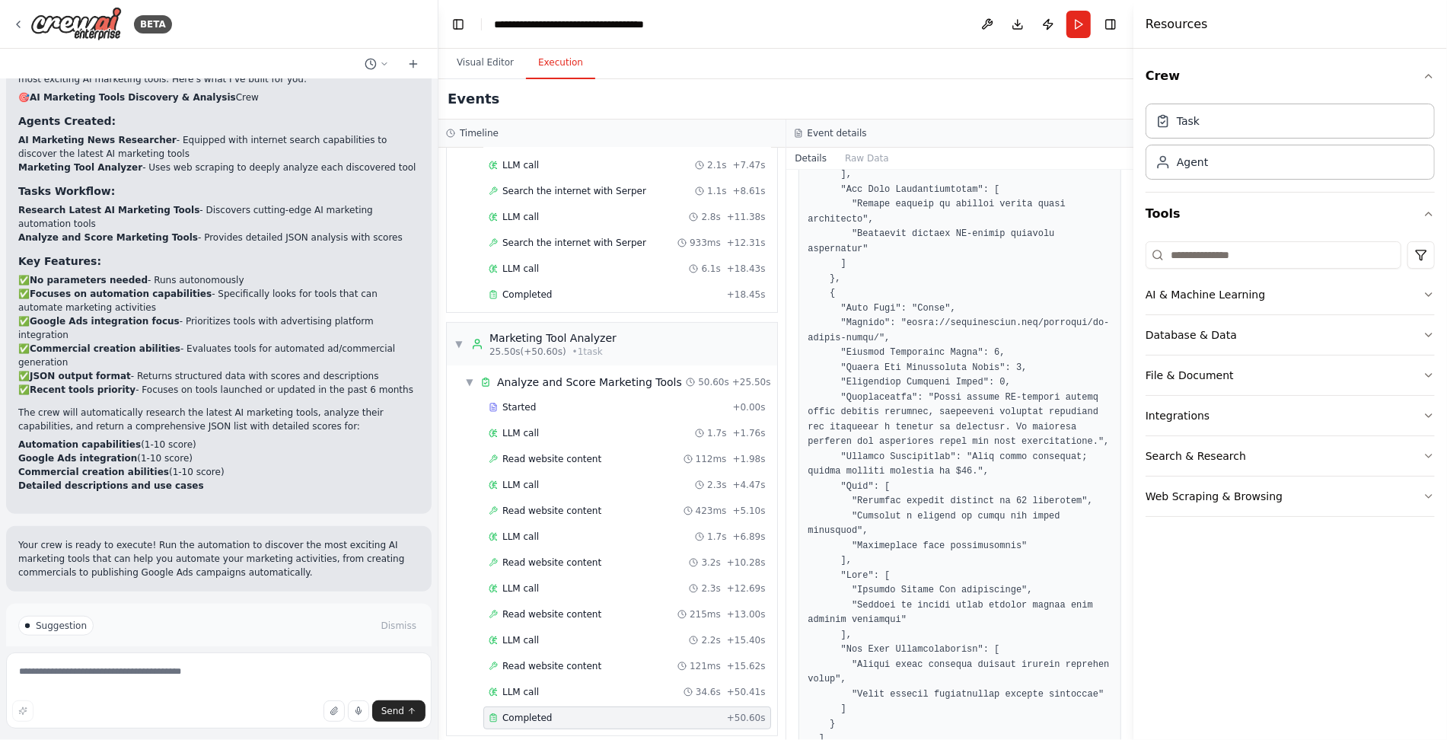
scroll to position [2166, 0]
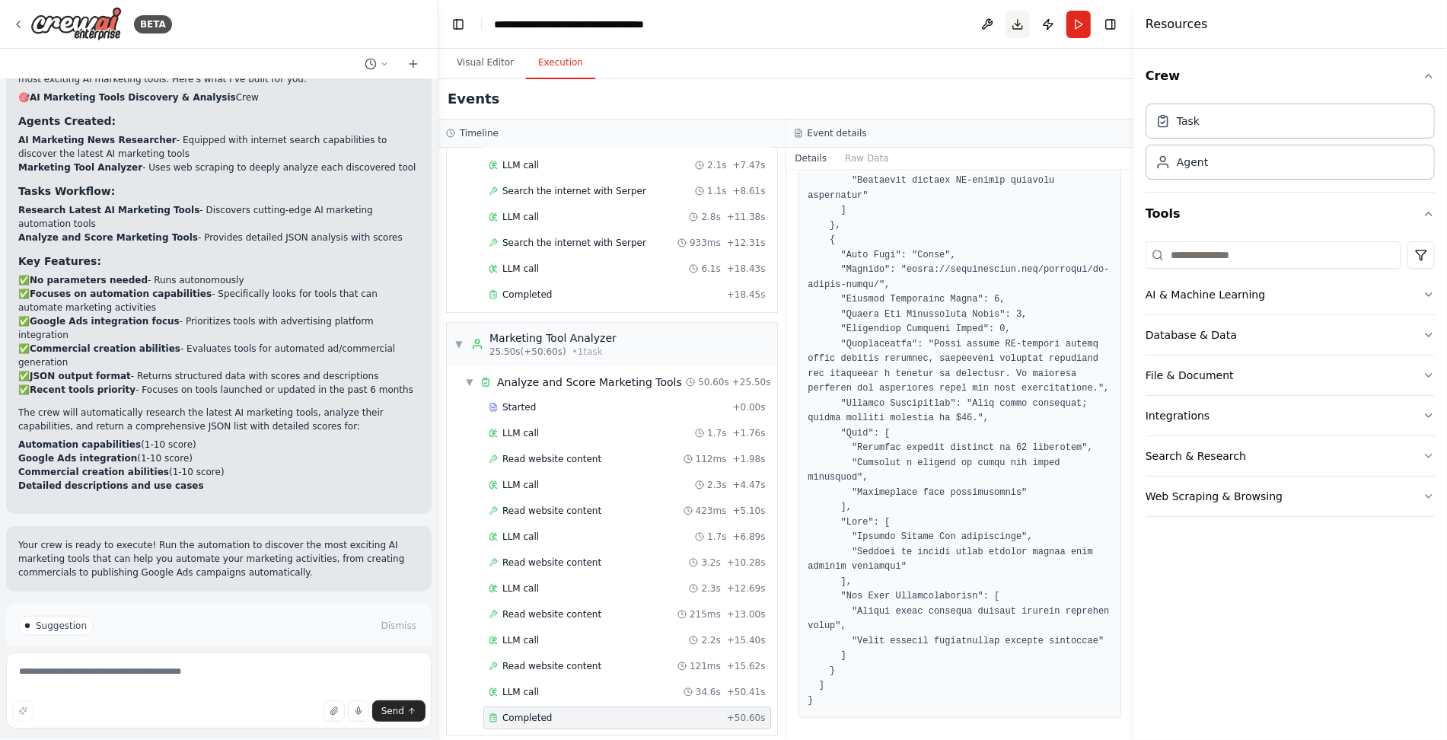
click at [1021, 28] on button "Download" at bounding box center [1018, 24] width 24 height 27
